Goal: Task Accomplishment & Management: Use online tool/utility

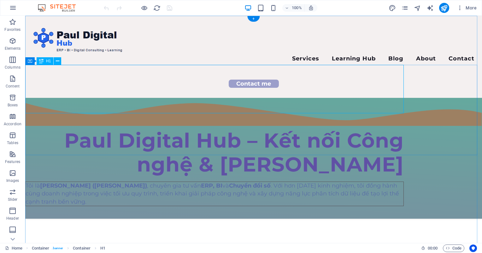
click at [33, 129] on div "Paul Digital Hub – Kết nối Công nghệ & [PERSON_NAME]" at bounding box center [214, 153] width 378 height 49
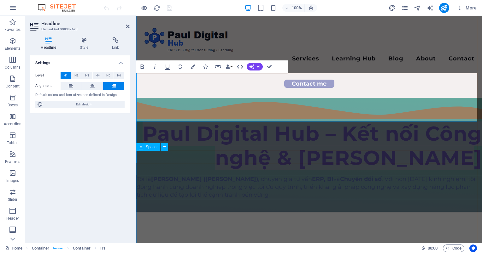
click at [364, 200] on div at bounding box center [309, 206] width 346 height 13
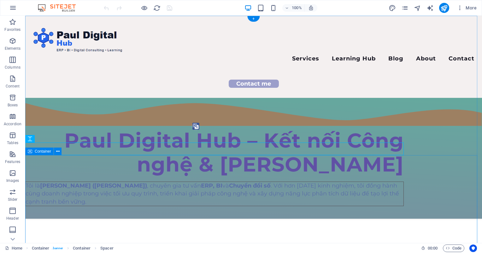
click at [432, 145] on div "Paul Digital Hub – Kết nối Công nghệ & [PERSON_NAME] Tôi là [PERSON_NAME] ([PER…" at bounding box center [253, 158] width 457 height 121
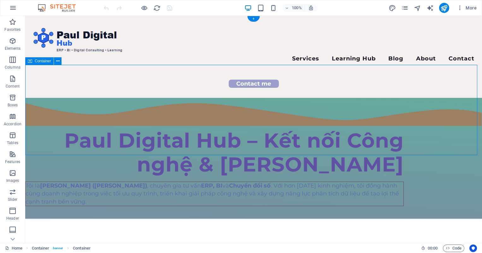
click at [432, 145] on div "Paul Digital Hub – Kết nối Công nghệ & [PERSON_NAME] Tôi là [PERSON_NAME] ([PER…" at bounding box center [253, 158] width 457 height 121
select select "px"
select select "waves"
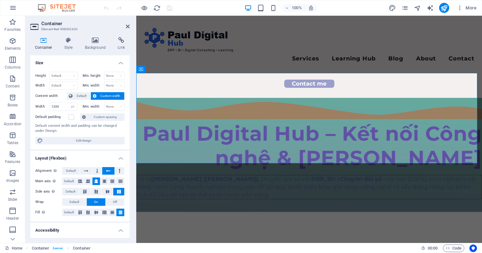
click at [44, 43] on icon at bounding box center [43, 40] width 27 height 6
click at [142, 122] on div "Paul Digital Hub – Kết nối Công nghệ & [PERSON_NAME]" at bounding box center [309, 146] width 346 height 49
click at [143, 70] on icon at bounding box center [141, 70] width 4 height 8
click at [168, 70] on icon at bounding box center [168, 69] width 3 height 7
